Goal: Task Accomplishment & Management: Manage account settings

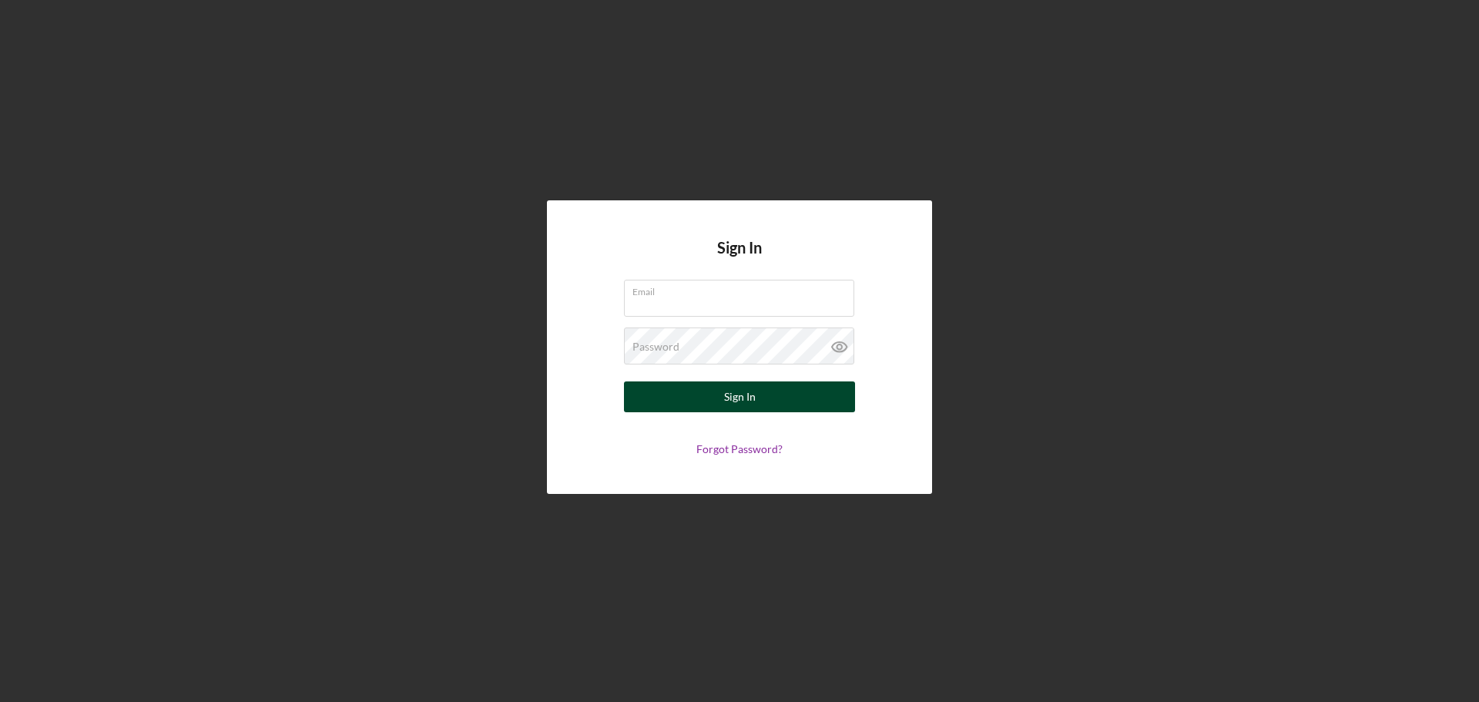
type input "[EMAIL_ADDRESS][DOMAIN_NAME]"
click at [800, 392] on button "Sign In" at bounding box center [739, 396] width 231 height 31
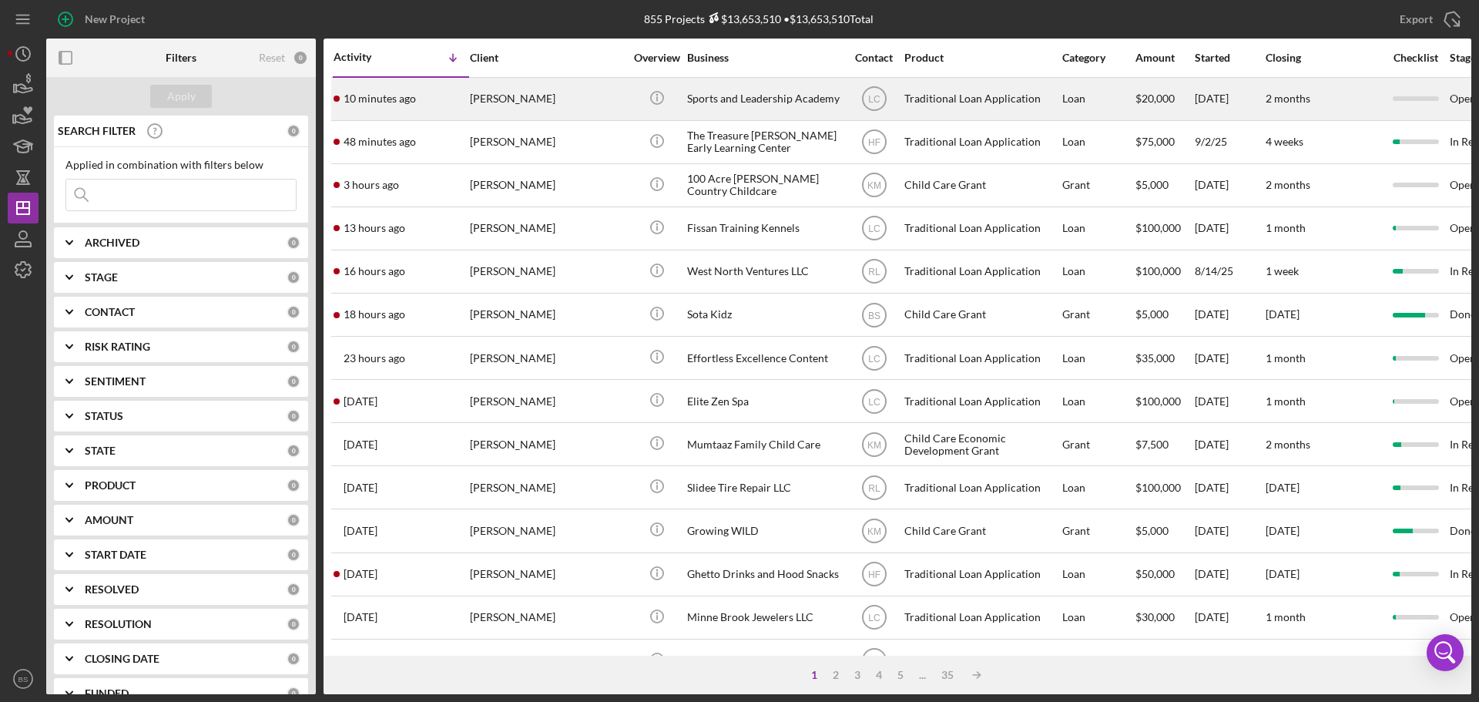
click at [514, 94] on div "[PERSON_NAME]" at bounding box center [547, 99] width 154 height 41
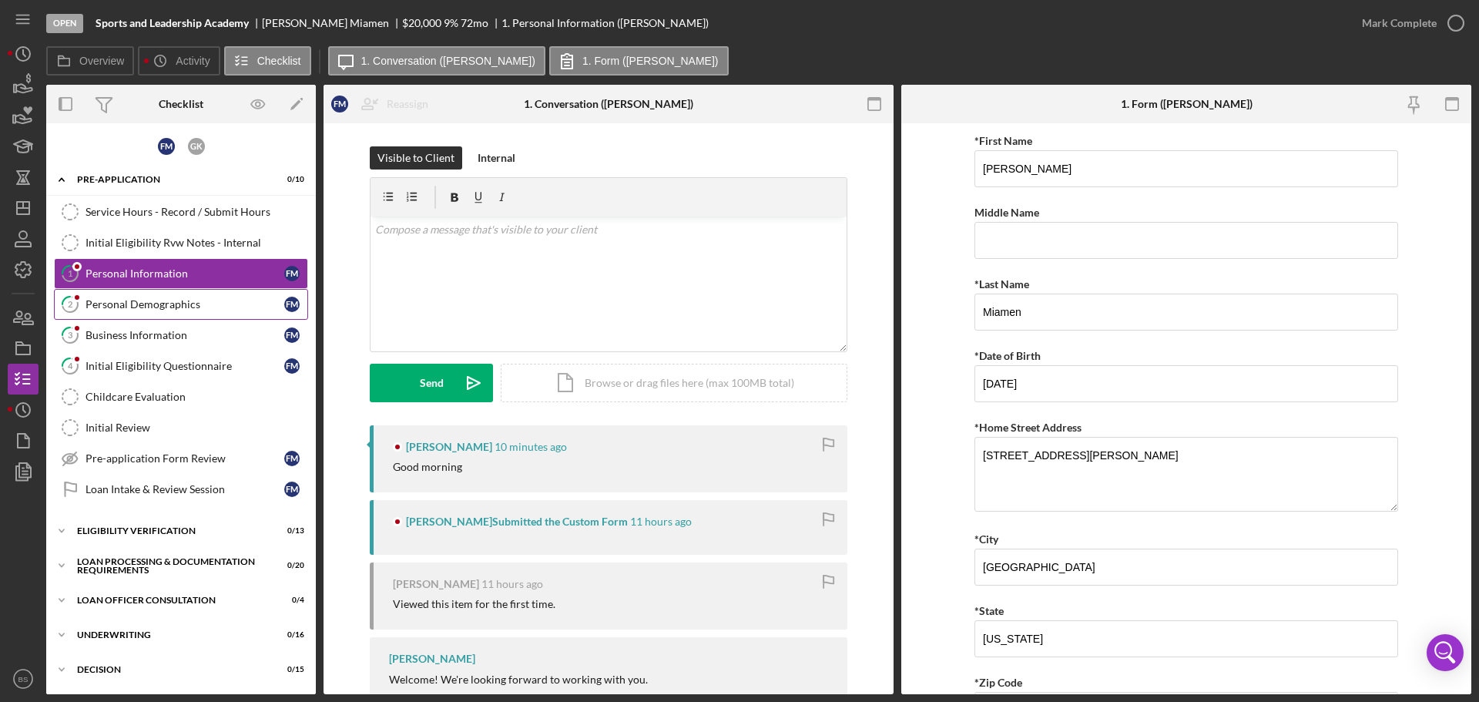
click at [164, 300] on div "Personal Demographics" at bounding box center [185, 304] width 199 height 12
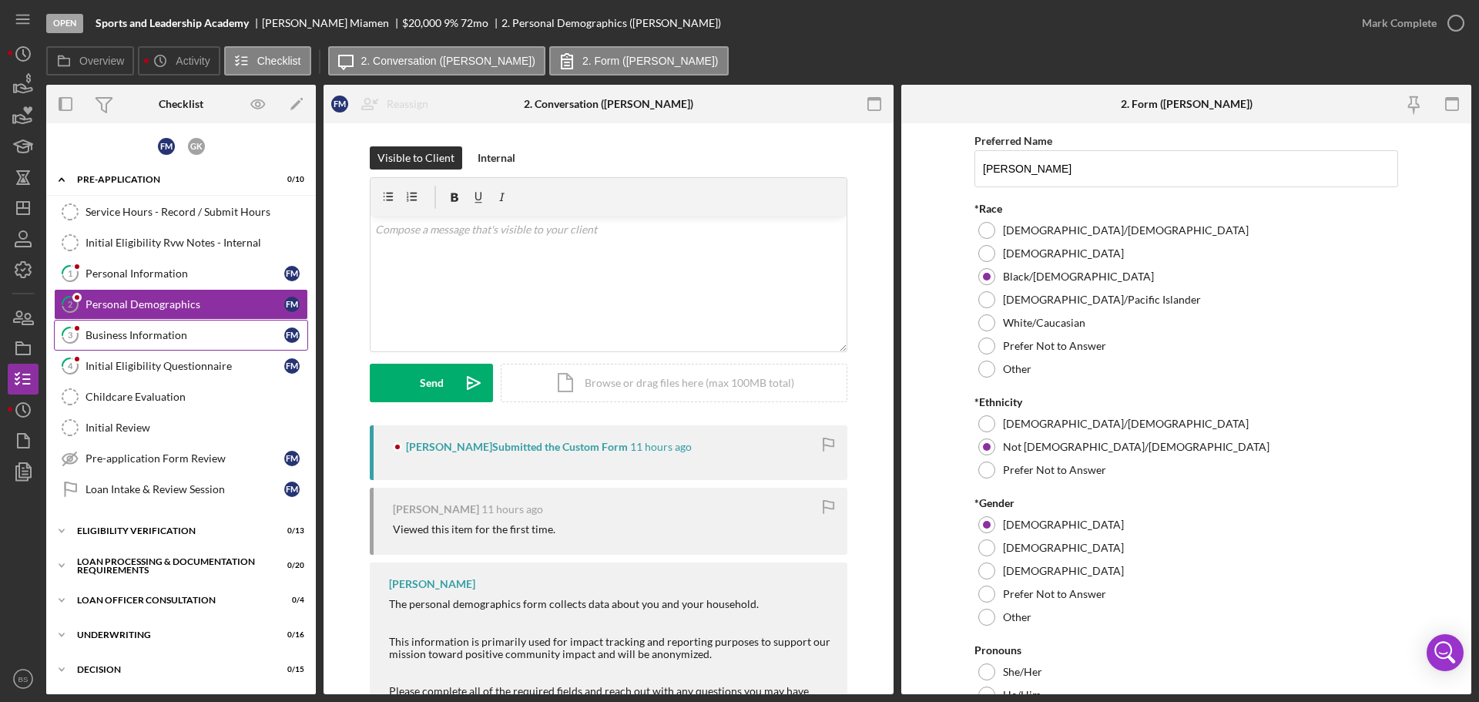
click at [159, 332] on div "Business Information" at bounding box center [185, 335] width 199 height 12
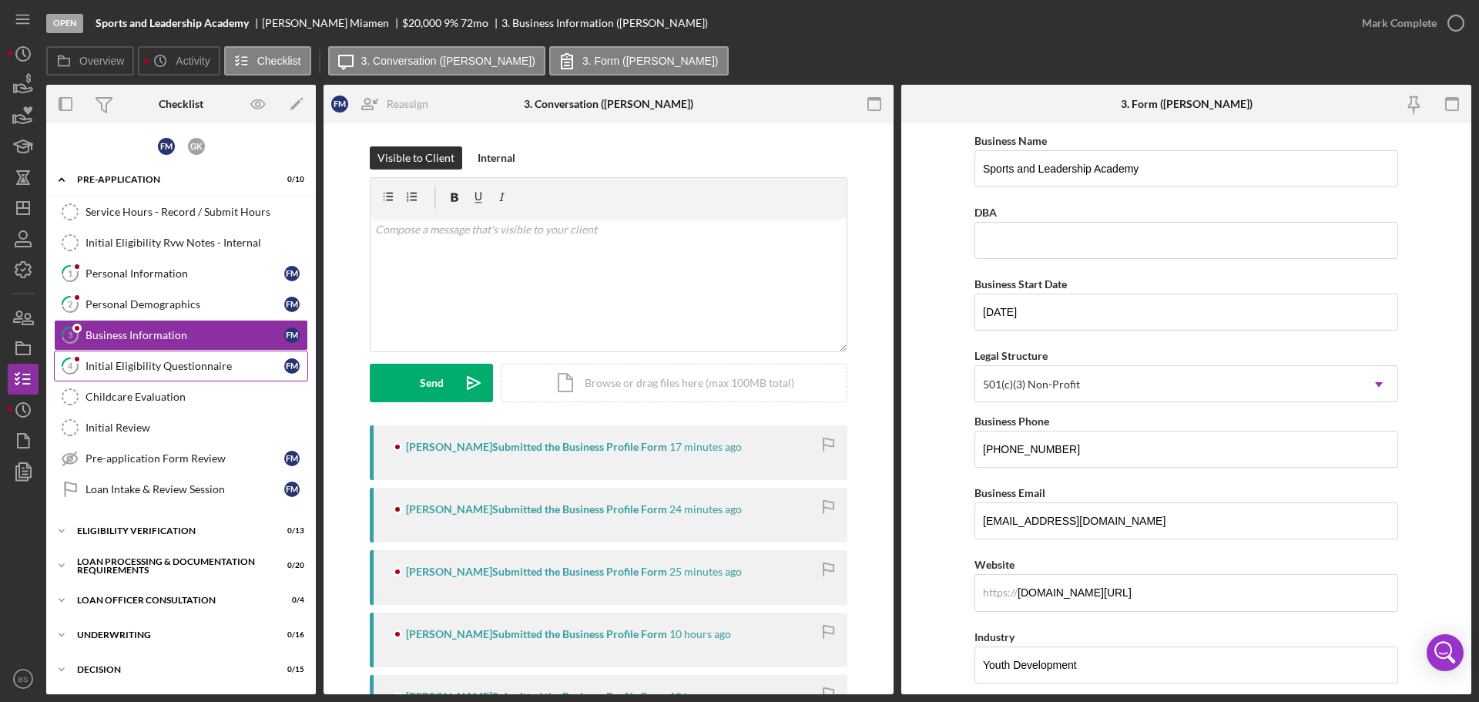
click at [155, 368] on div "Initial Eligibility Questionnaire" at bounding box center [185, 366] width 199 height 12
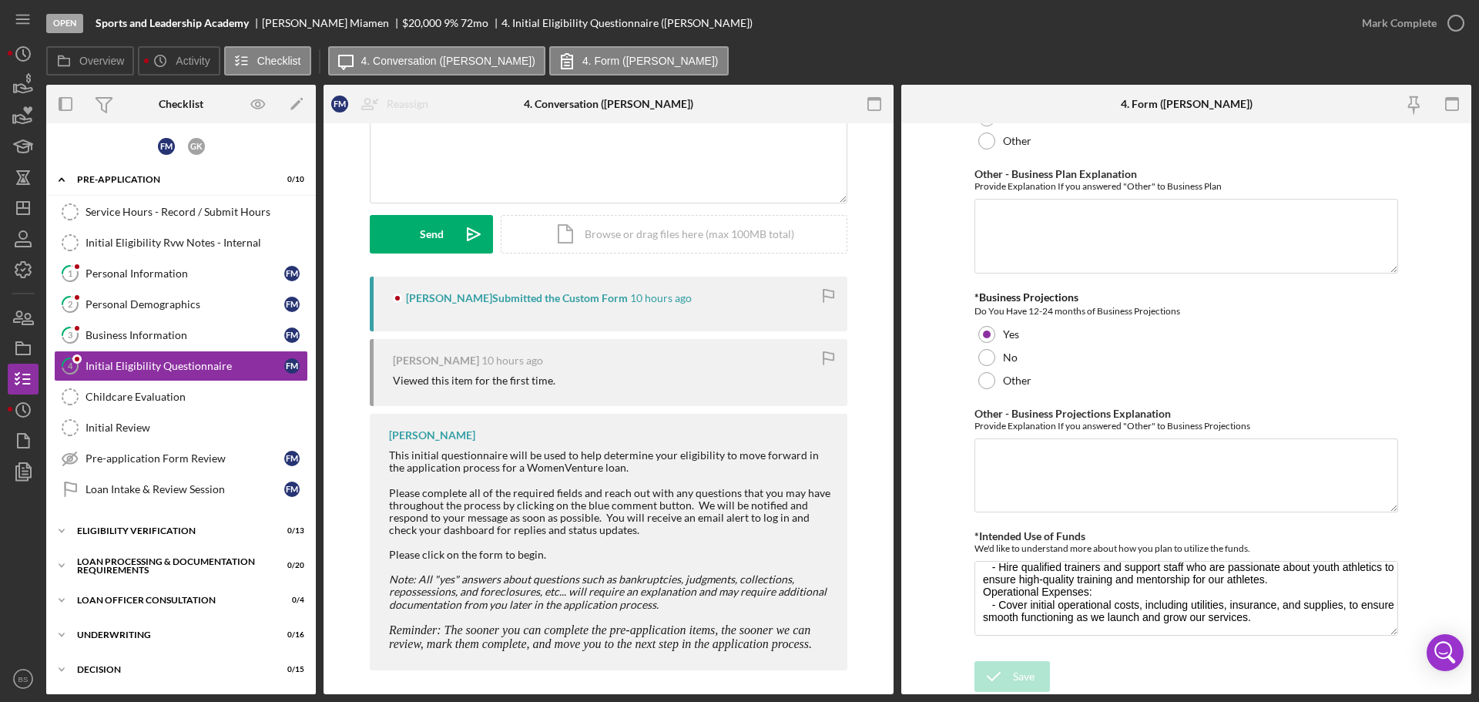
scroll to position [156, 0]
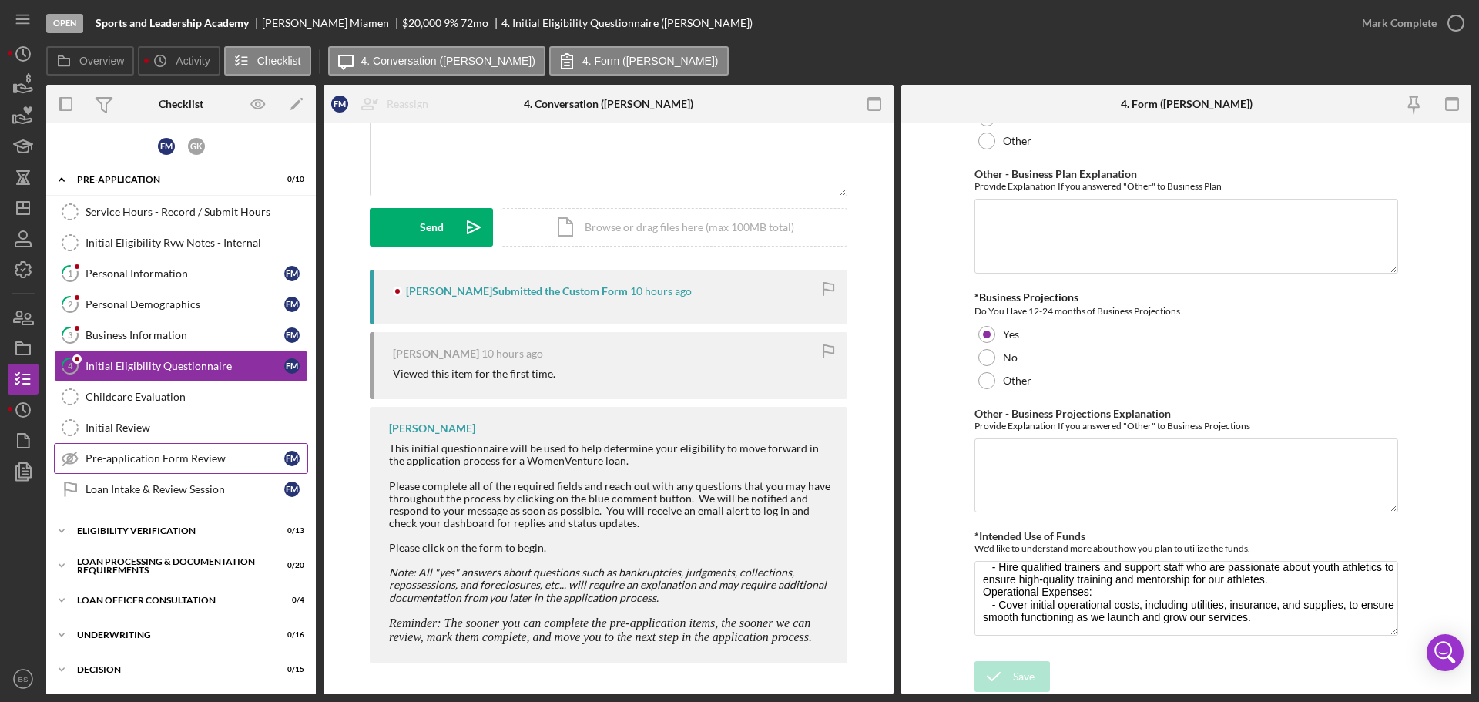
click at [173, 456] on div "Pre-application Form Review" at bounding box center [185, 458] width 199 height 12
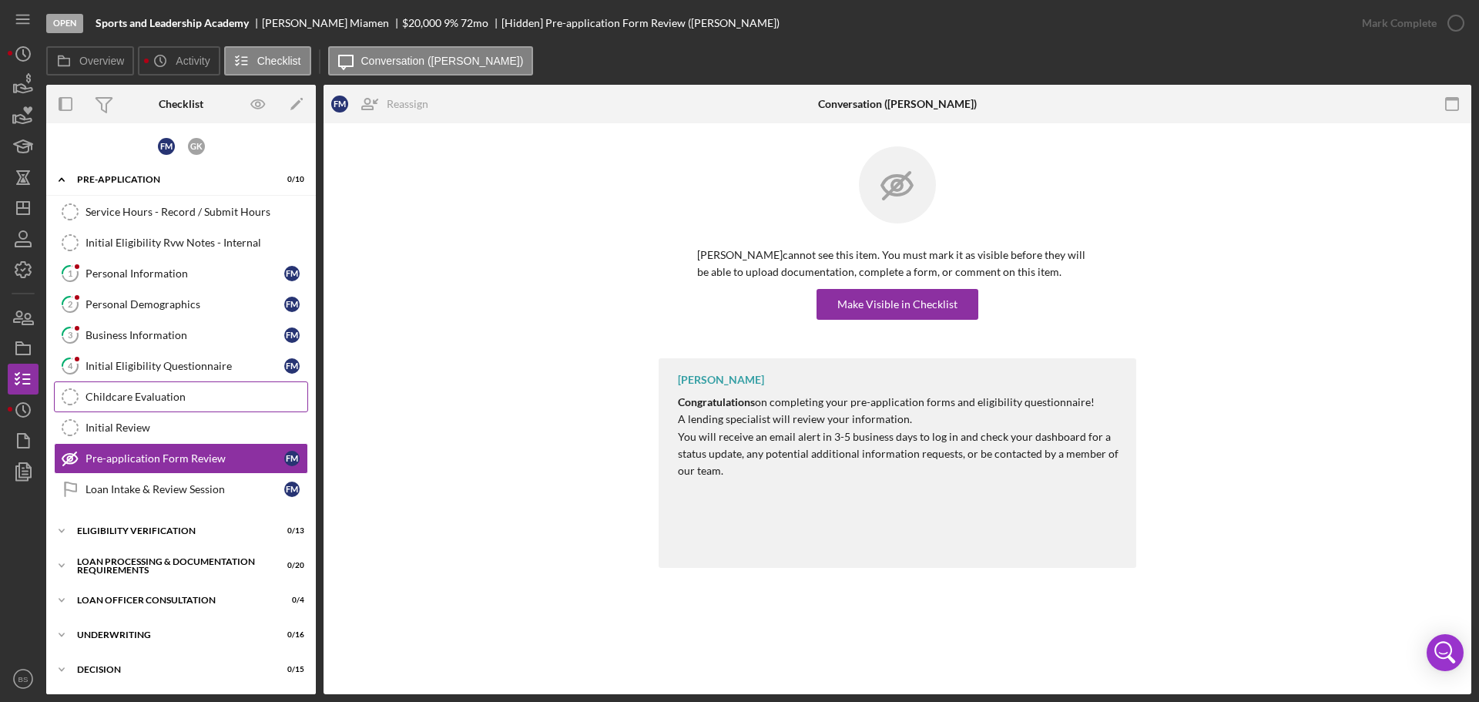
click at [128, 401] on div "Childcare Evaluation" at bounding box center [197, 397] width 222 height 12
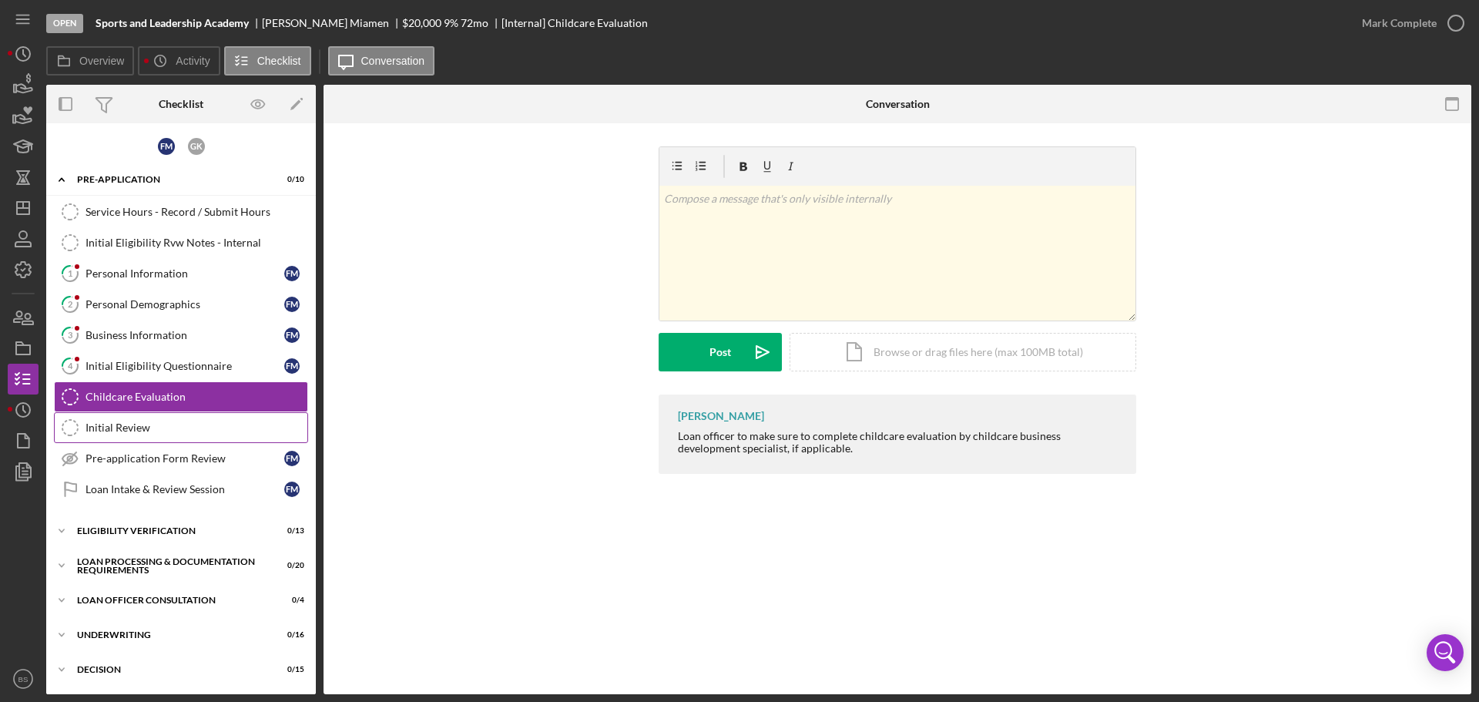
click at [124, 421] on div "Initial Review" at bounding box center [197, 427] width 222 height 12
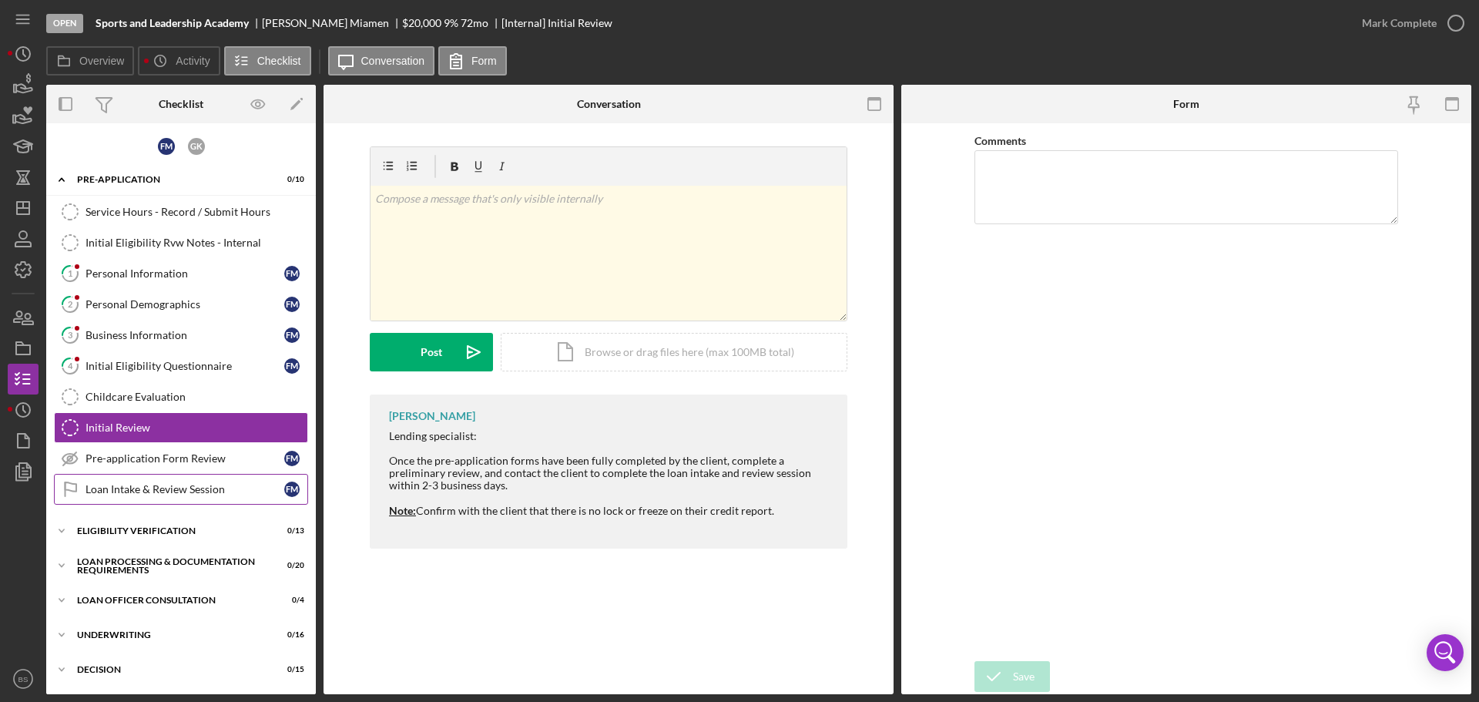
click at [140, 492] on div "Loan Intake & Review Session" at bounding box center [185, 489] width 199 height 12
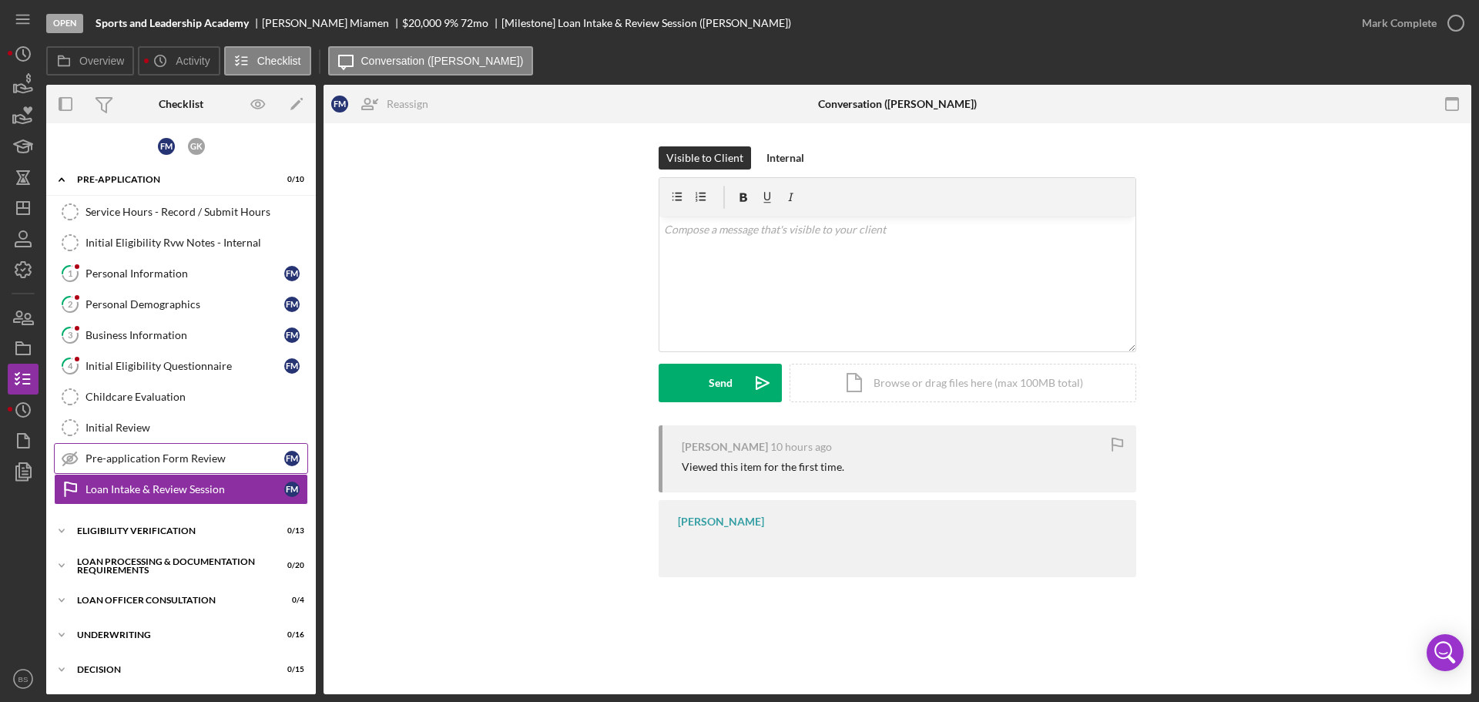
click at [136, 462] on div "Pre-application Form Review" at bounding box center [185, 458] width 199 height 12
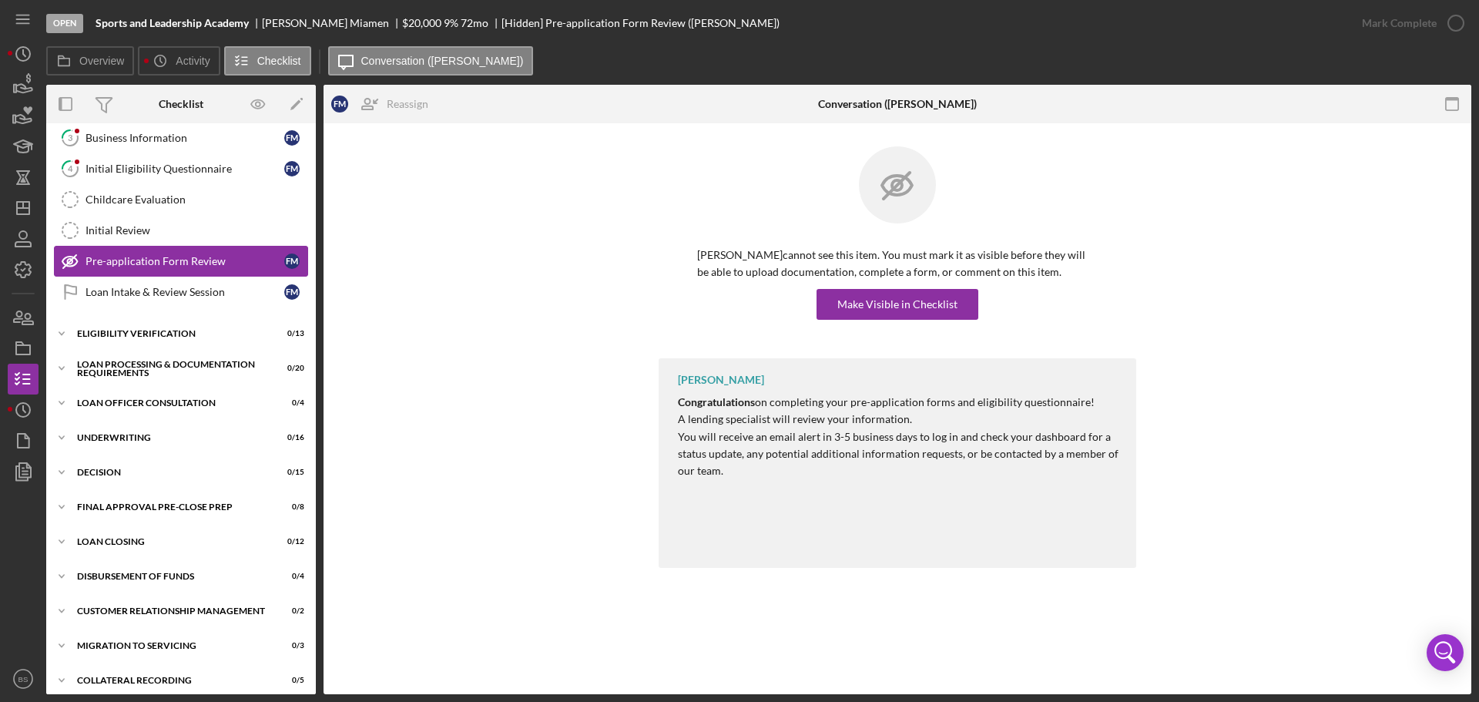
scroll to position [207, 0]
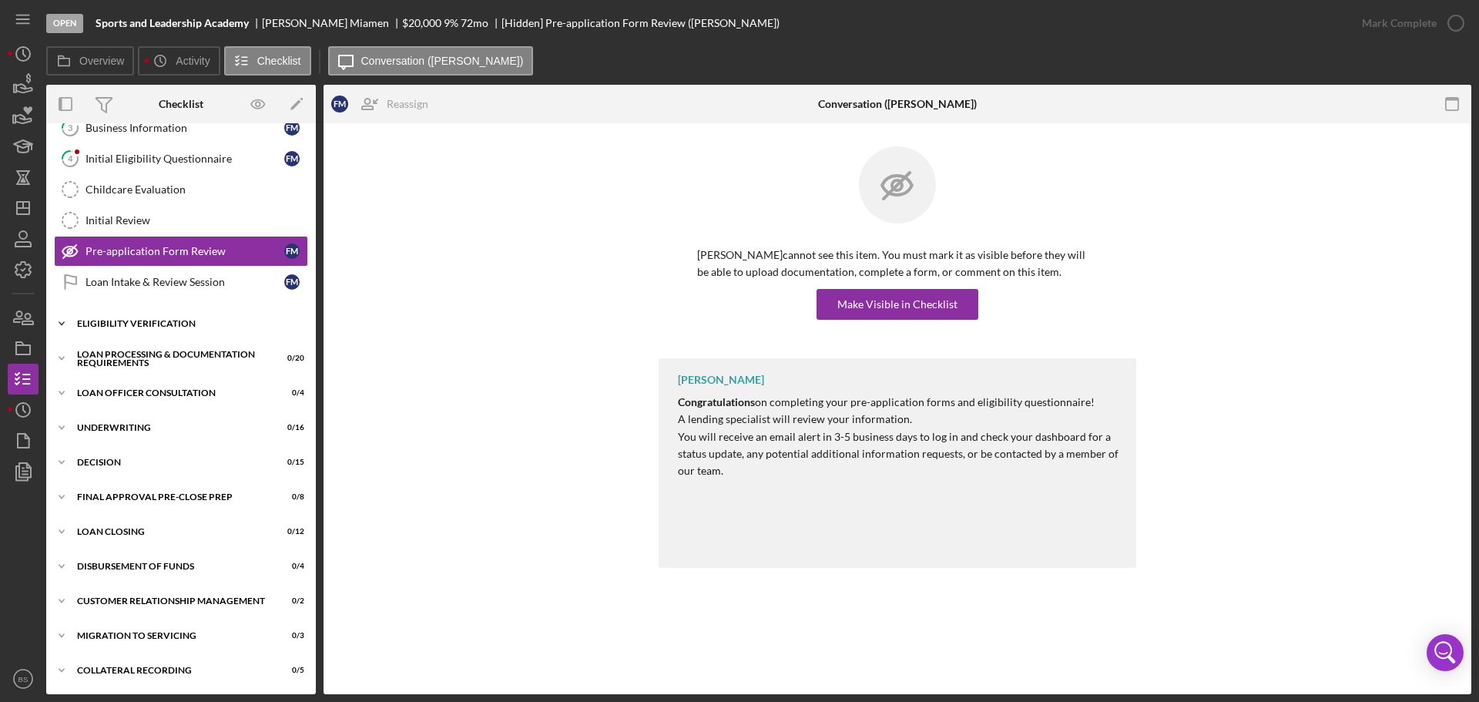
click at [172, 319] on div "Eligibility Verification" at bounding box center [187, 323] width 220 height 9
